Goal: Task Accomplishment & Management: Manage account settings

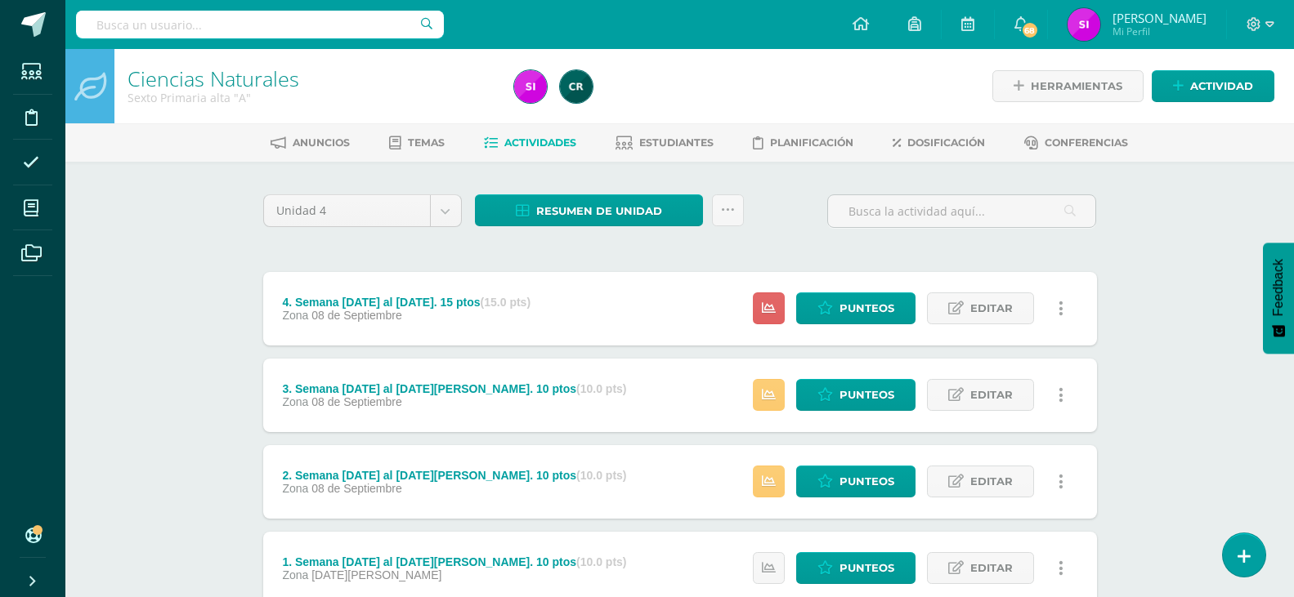
click at [208, 409] on div "Ciencias Naturales Sexto Primaria alta "A" Herramientas Detalle de asistencias …" at bounding box center [679, 381] width 1228 height 665
click at [848, 311] on span "Punteos" at bounding box center [866, 308] width 55 height 30
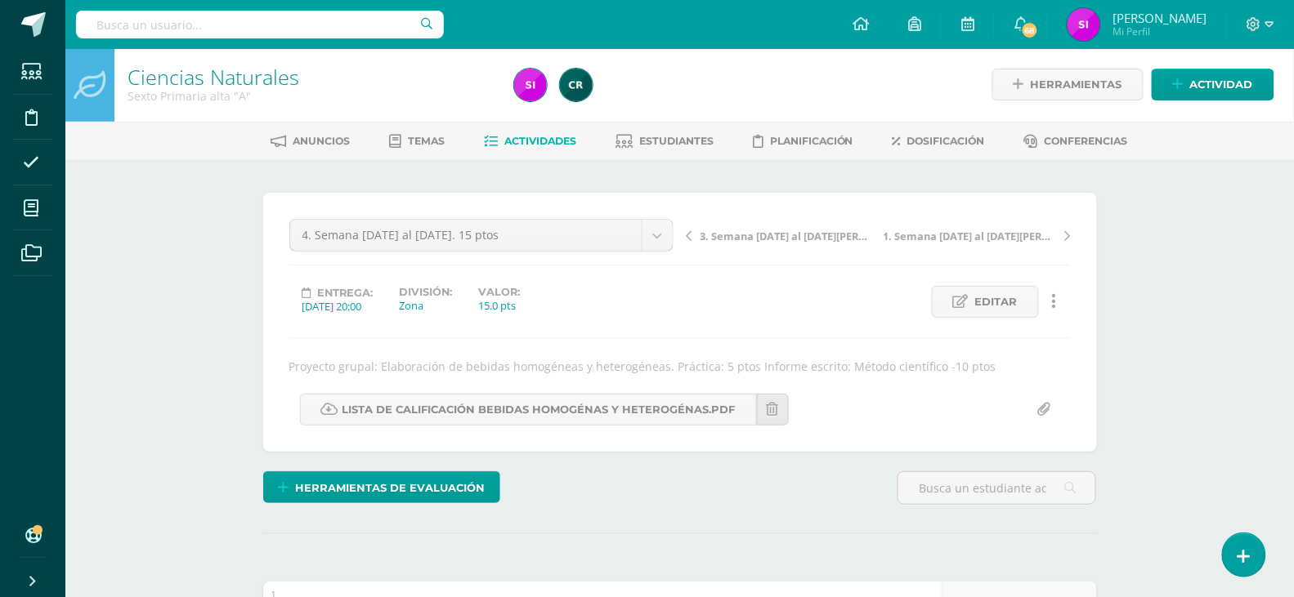
scroll to position [2, 0]
